Goal: Task Accomplishment & Management: Manage account settings

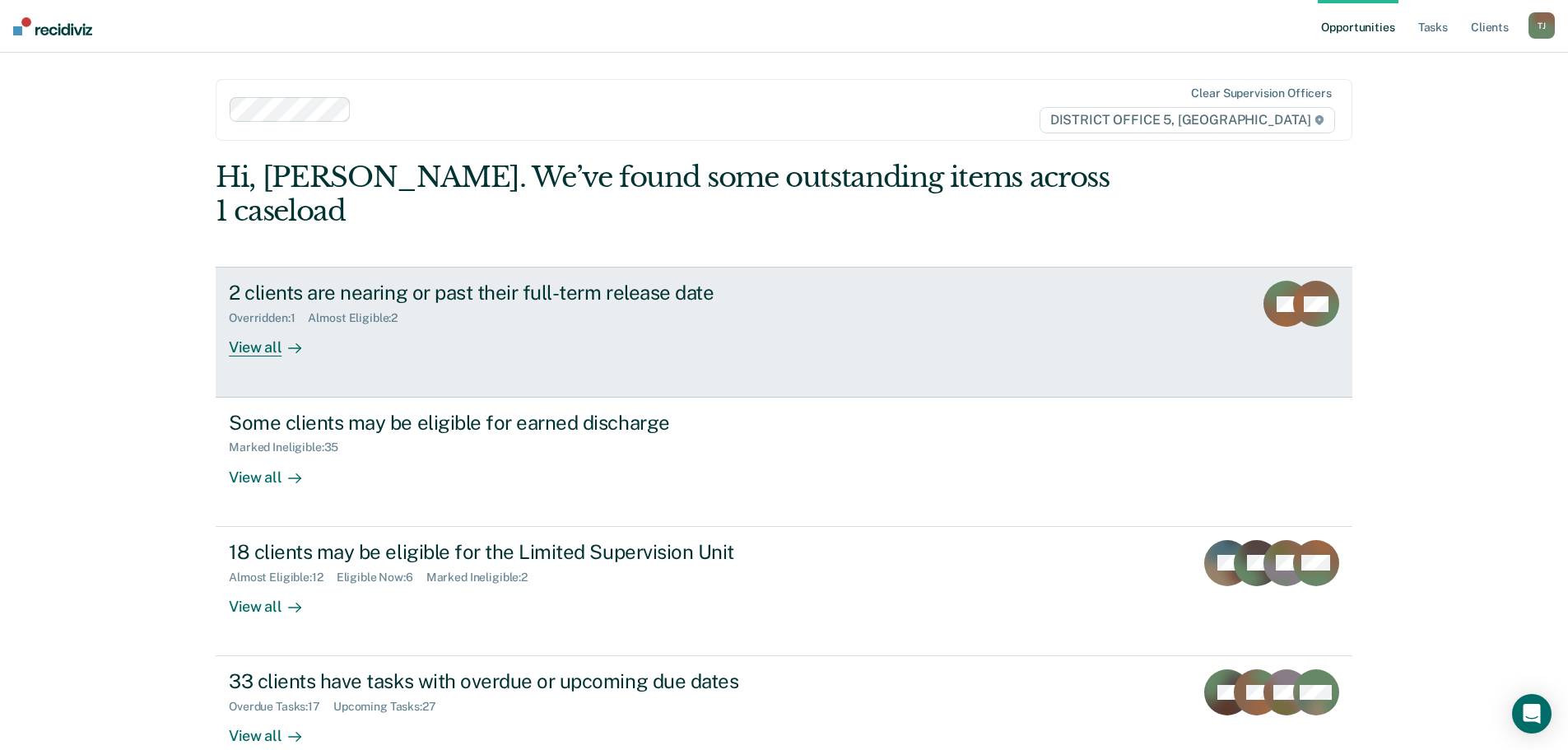
click at [807, 309] on div "2 clients are nearing or past their full-term release date Overridden : 1 Almos…" at bounding box center [537, 318] width 617 height 76
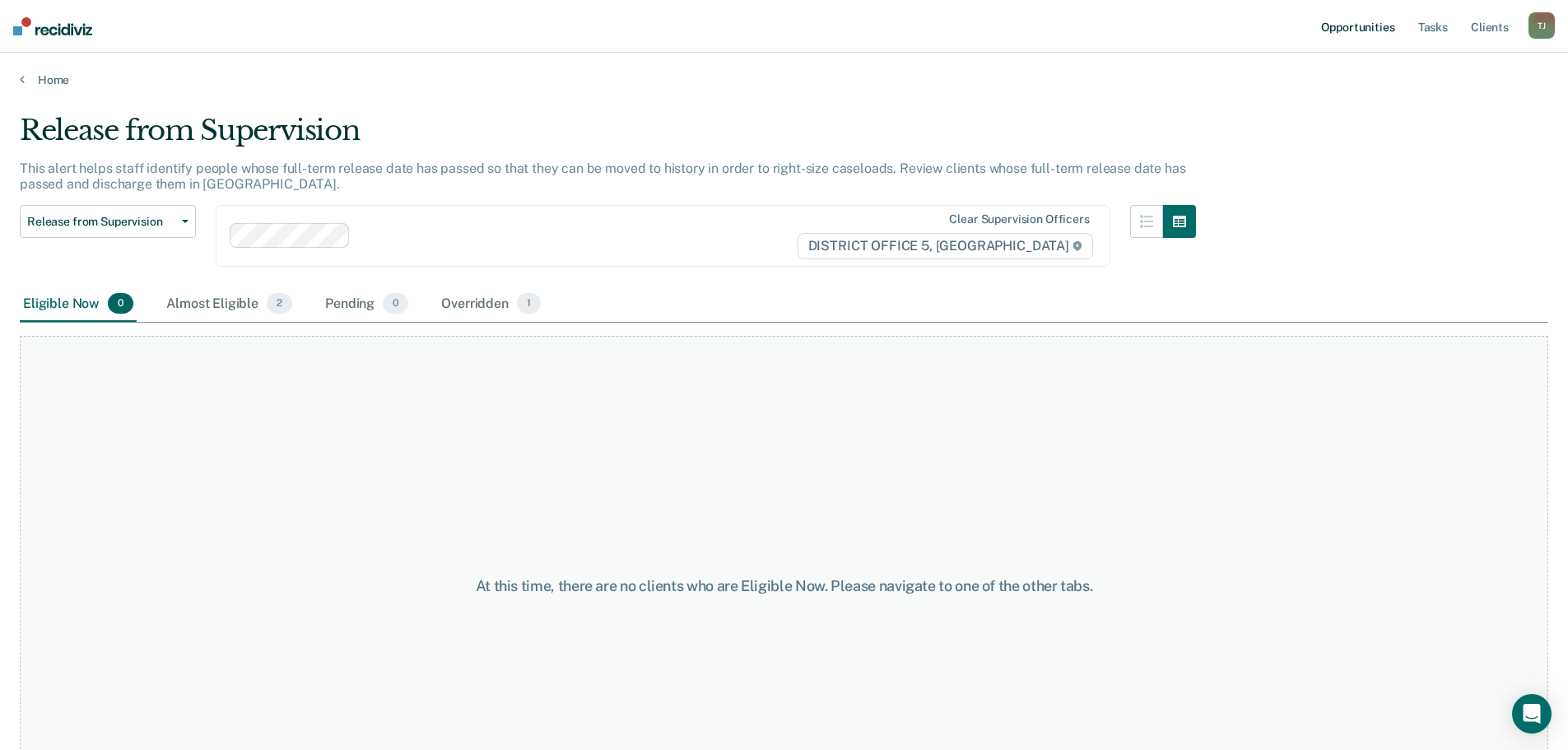
click at [1384, 32] on link "Opportunities" at bounding box center [1358, 26] width 80 height 53
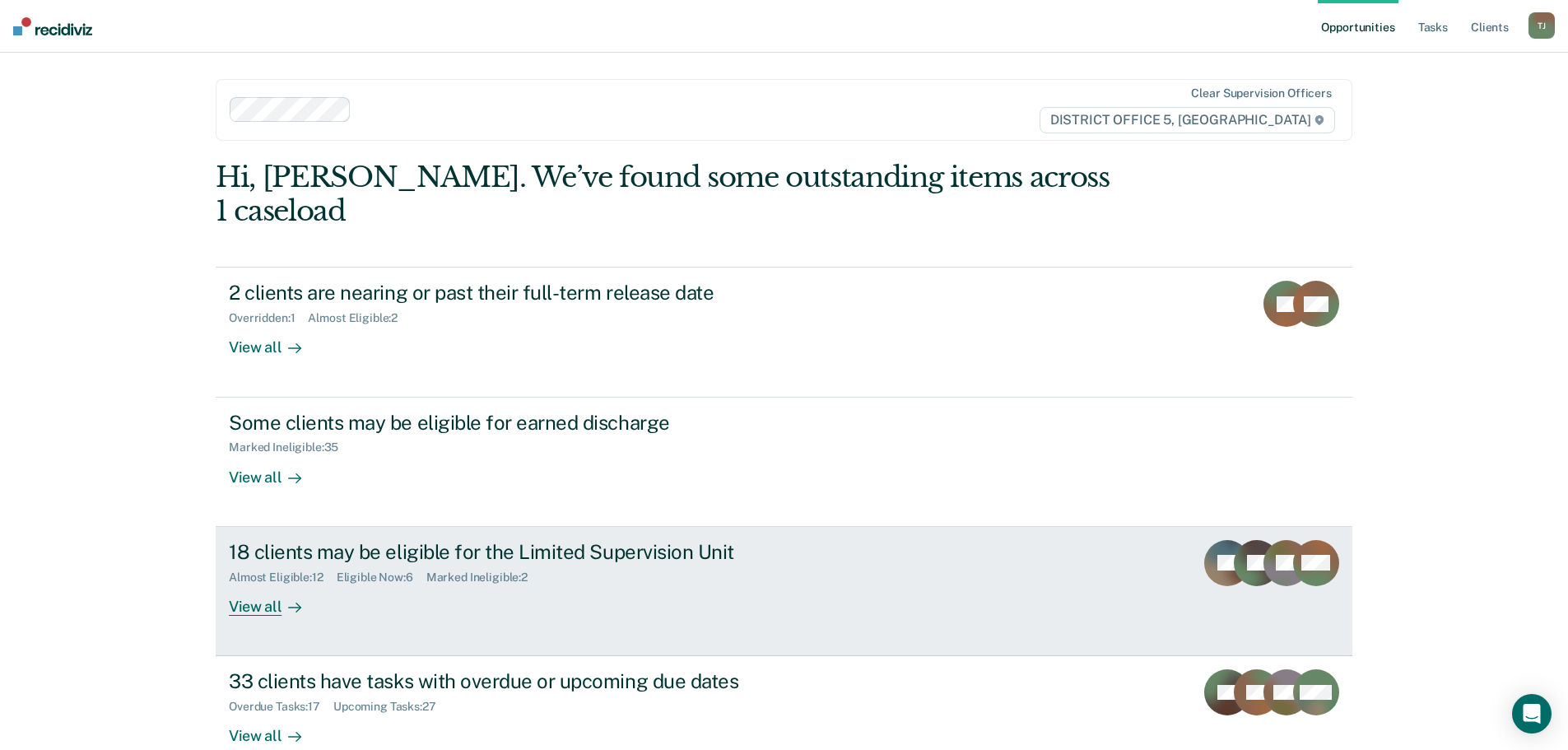
click at [853, 534] on link "18 clients may be eligible for the Limited Supervision Unit Almost Eligible : 1…" at bounding box center [784, 590] width 1137 height 129
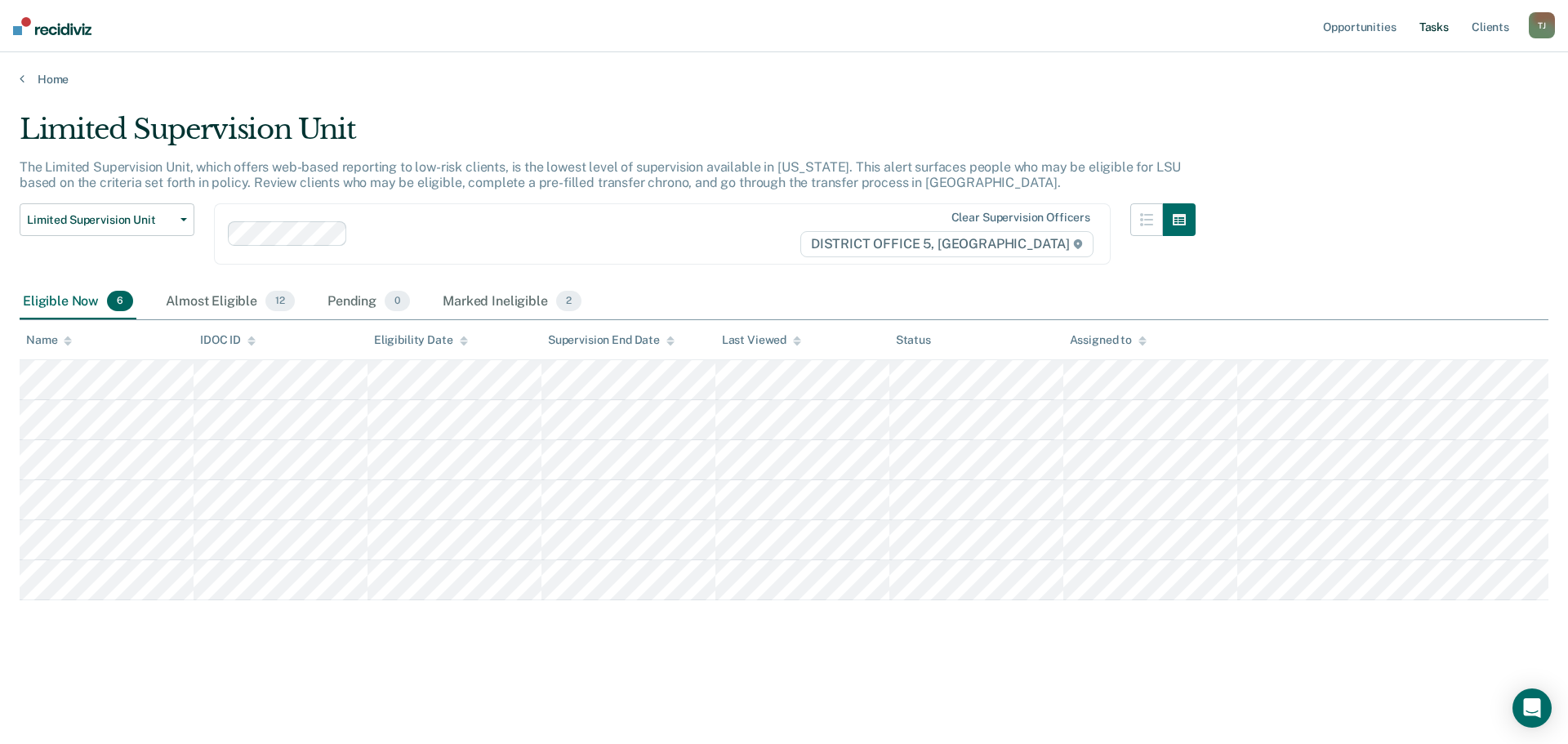
click at [1449, 21] on link "Tasks" at bounding box center [1433, 26] width 36 height 52
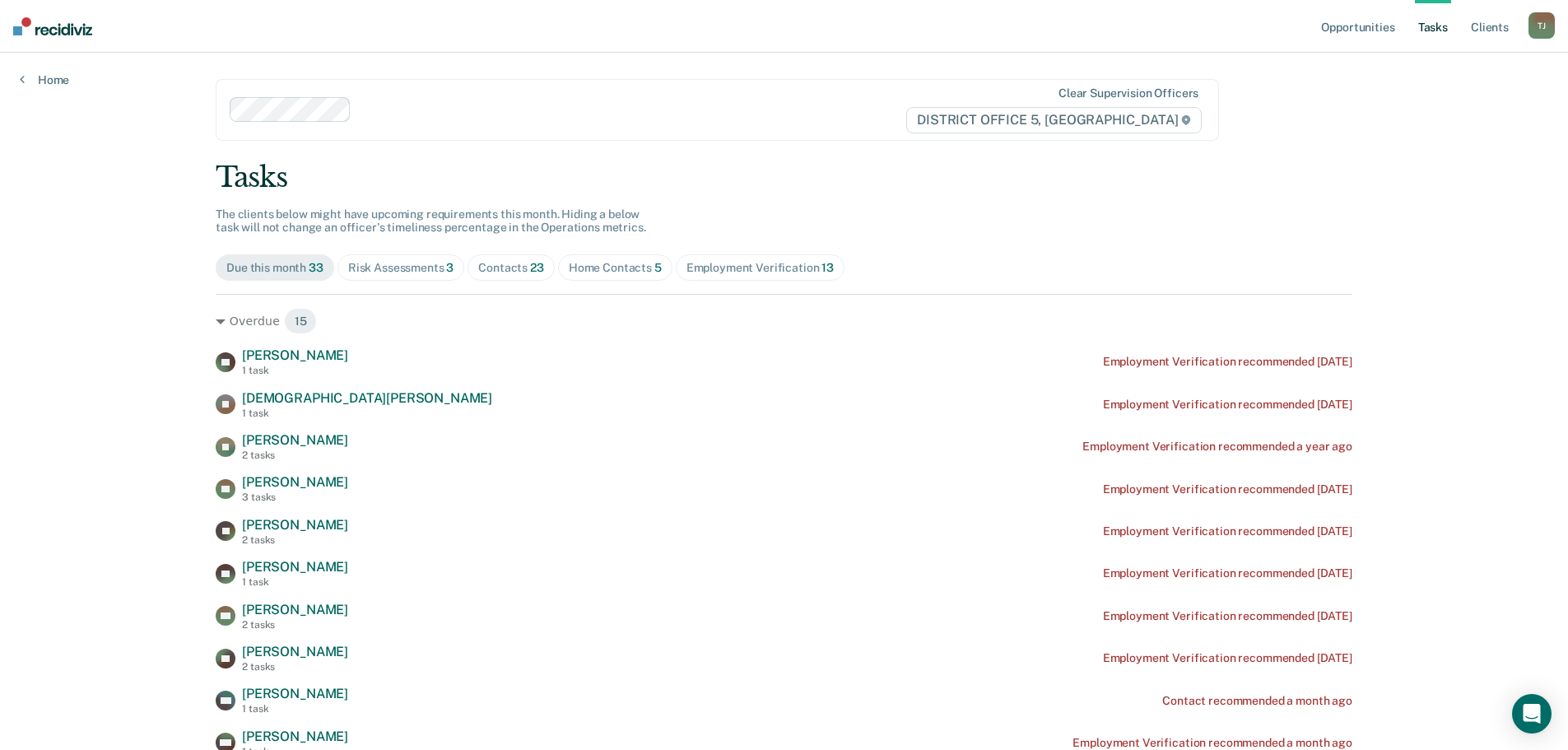
click at [611, 262] on div "Home Contacts 5" at bounding box center [615, 268] width 93 height 14
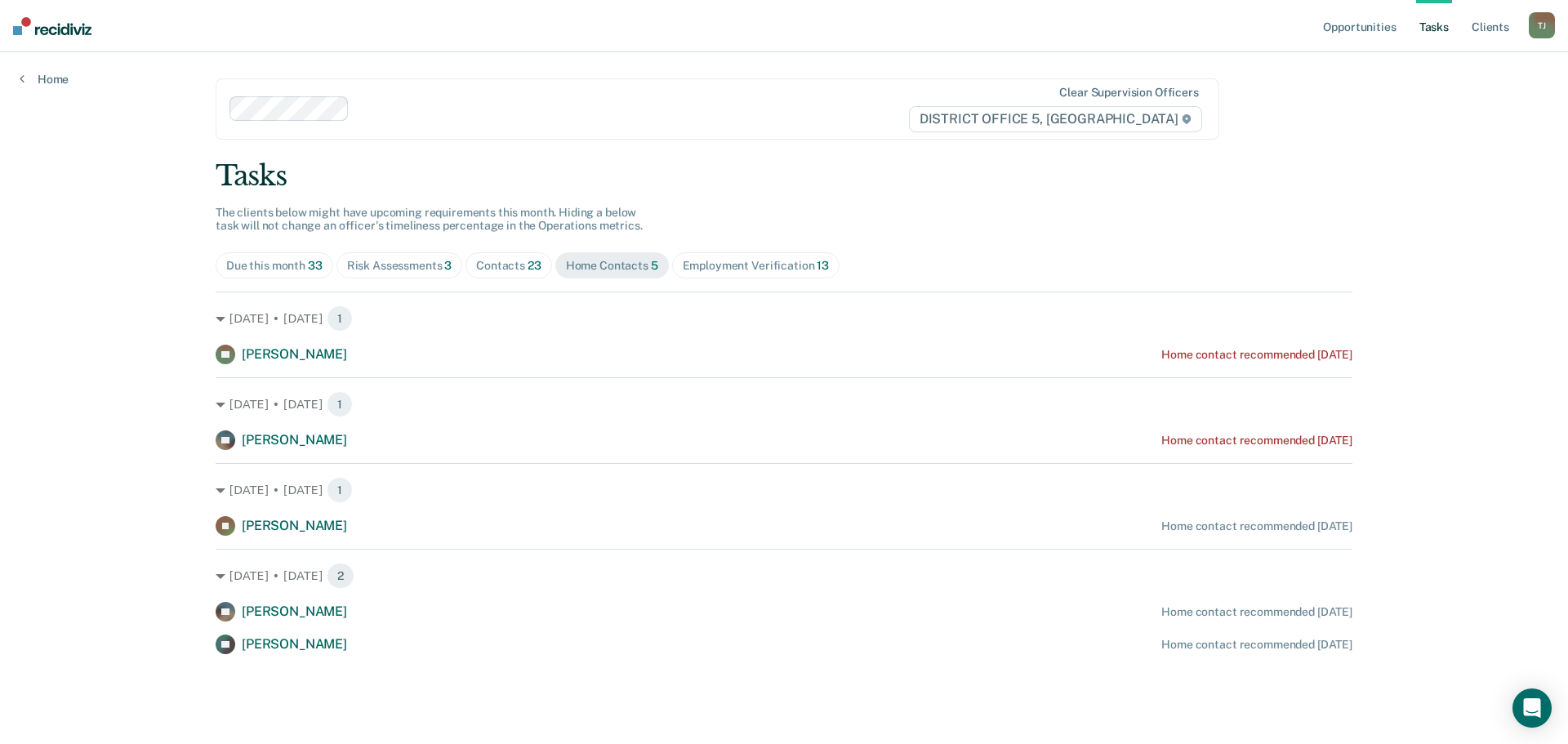
click at [522, 274] on span "Contacts 23" at bounding box center [509, 265] width 86 height 26
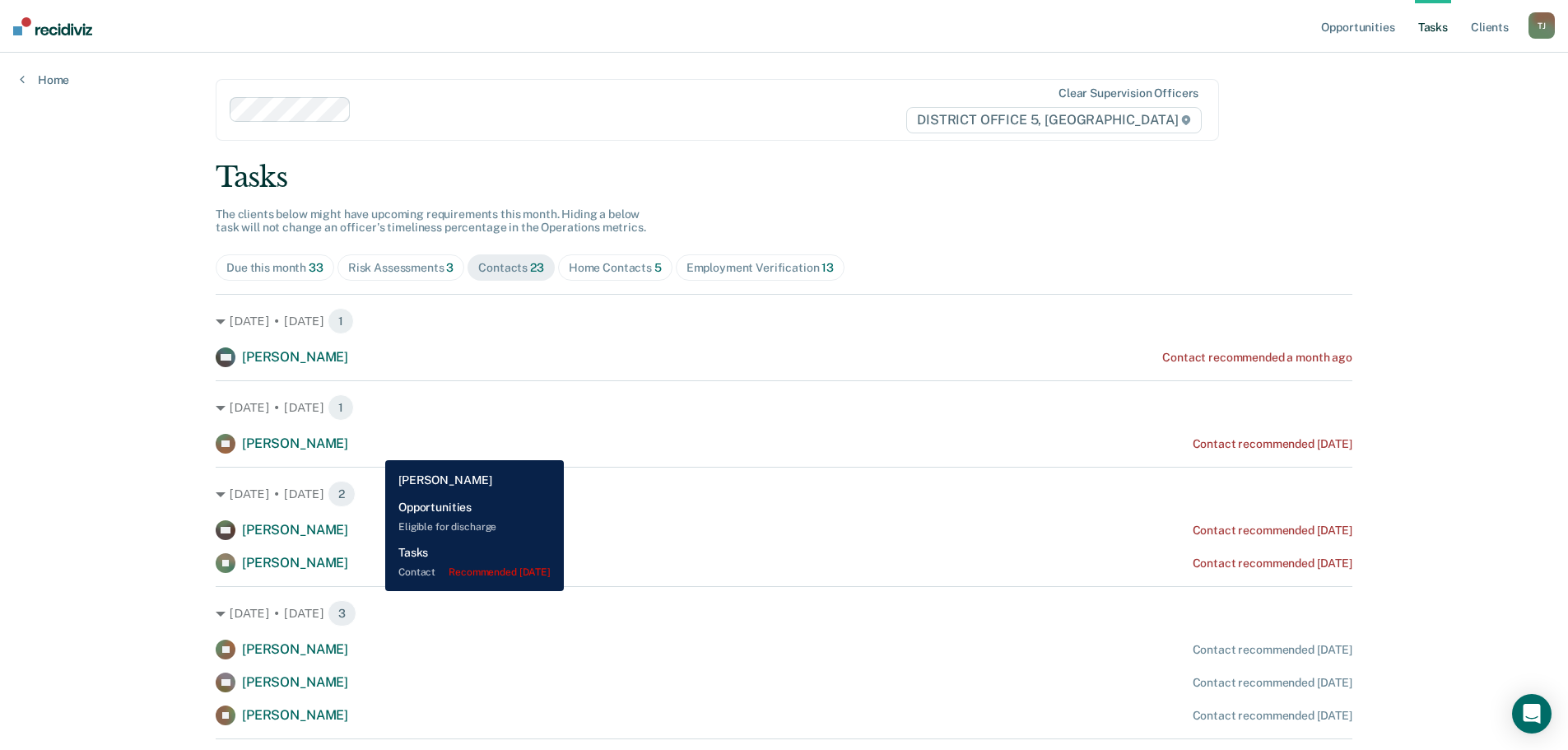
click at [348, 448] on span "[PERSON_NAME]" at bounding box center [295, 443] width 106 height 15
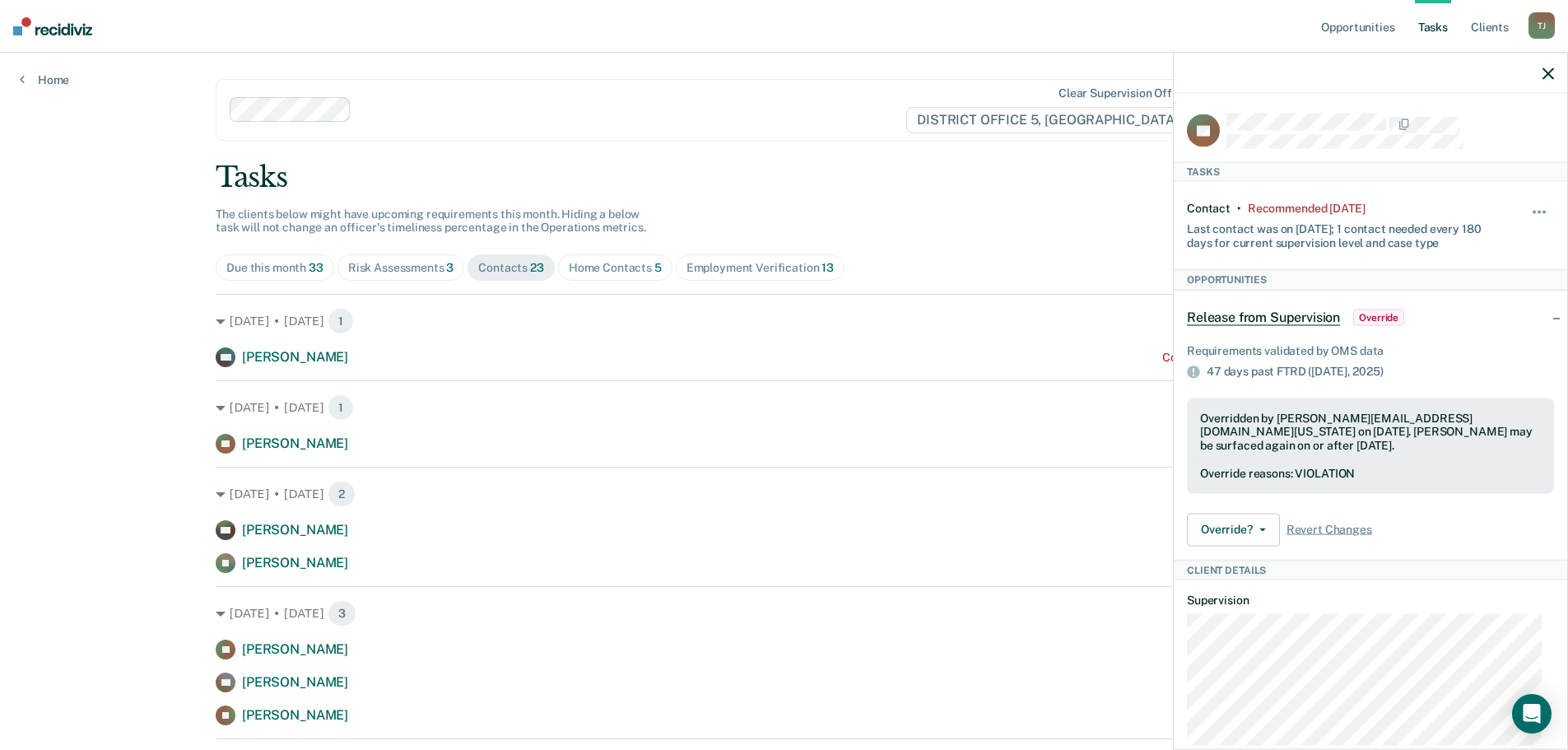
click at [706, 271] on div "Employment Verification 13" at bounding box center [760, 268] width 148 height 14
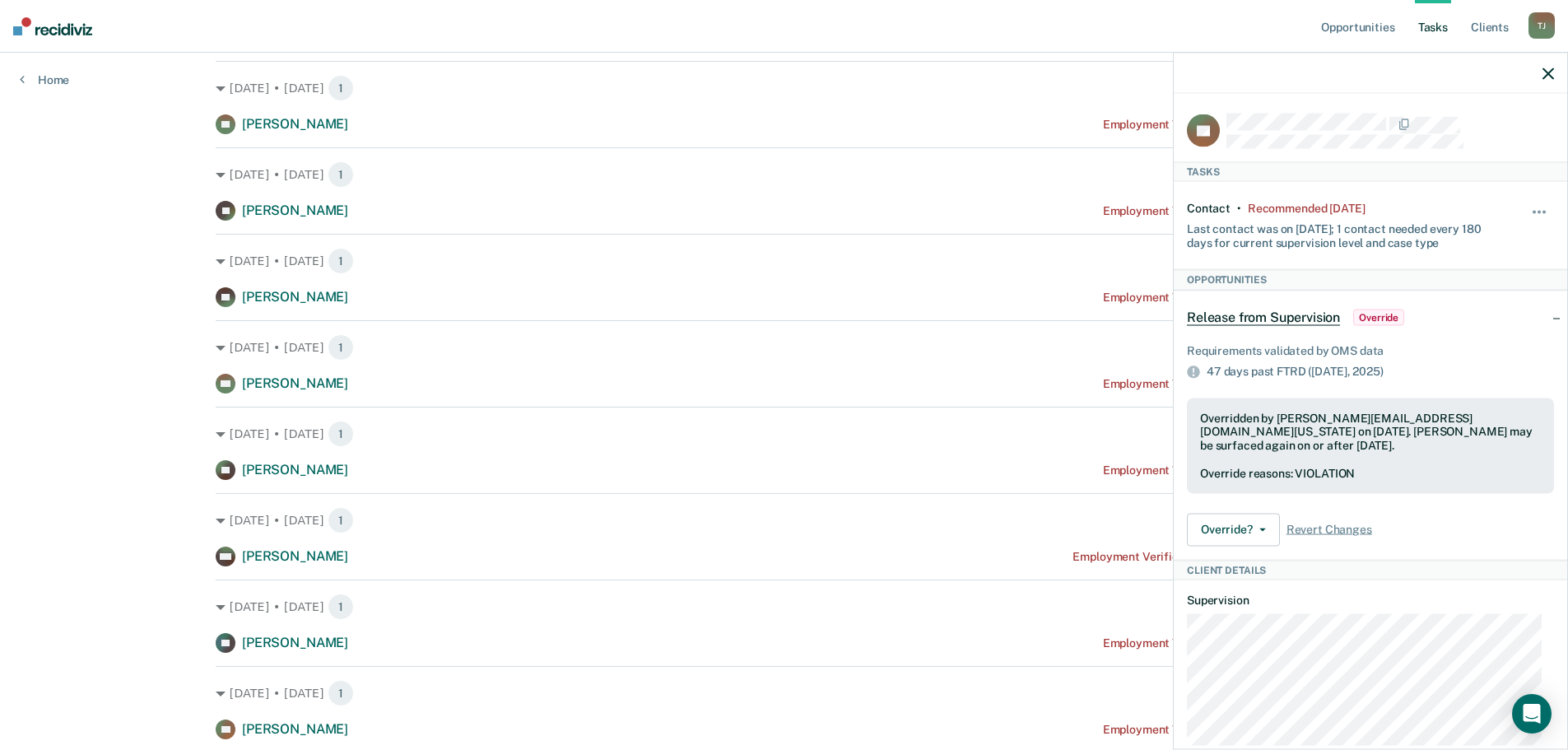
scroll to position [494, 0]
